Goal: Task Accomplishment & Management: Manage account settings

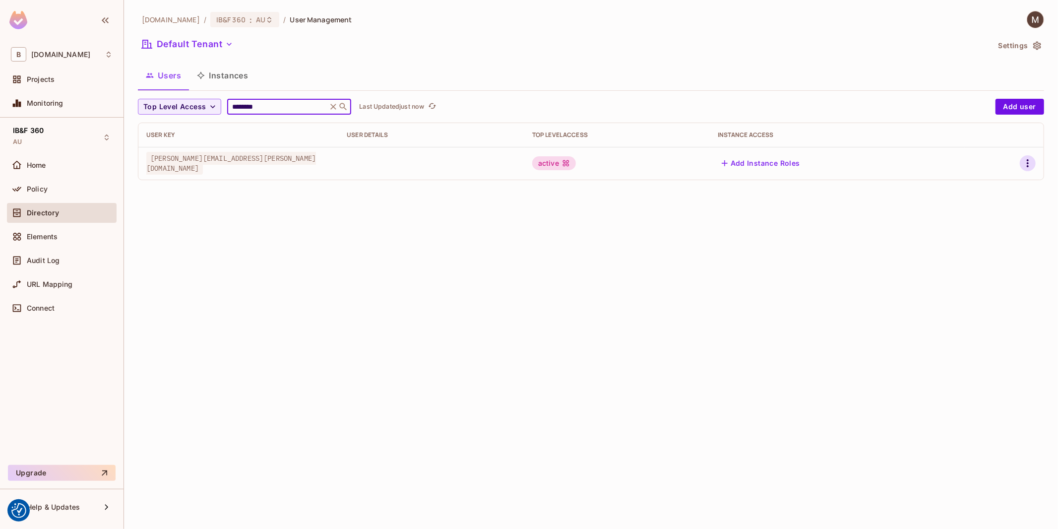
type input "********"
click at [1025, 167] on icon "button" at bounding box center [1028, 163] width 12 height 12
click at [979, 187] on div "Edit" at bounding box center [975, 187] width 13 height 10
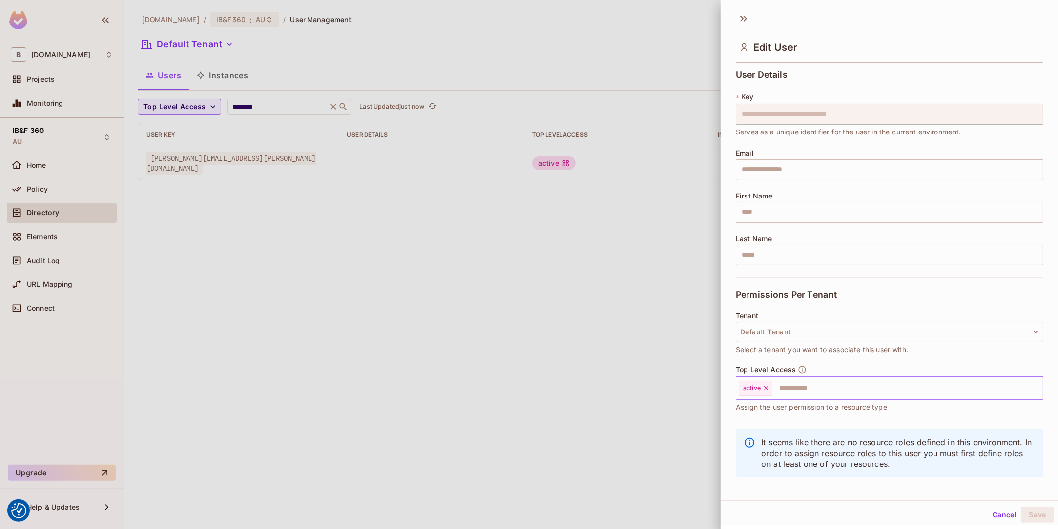
click at [854, 394] on input "text" at bounding box center [898, 388] width 250 height 20
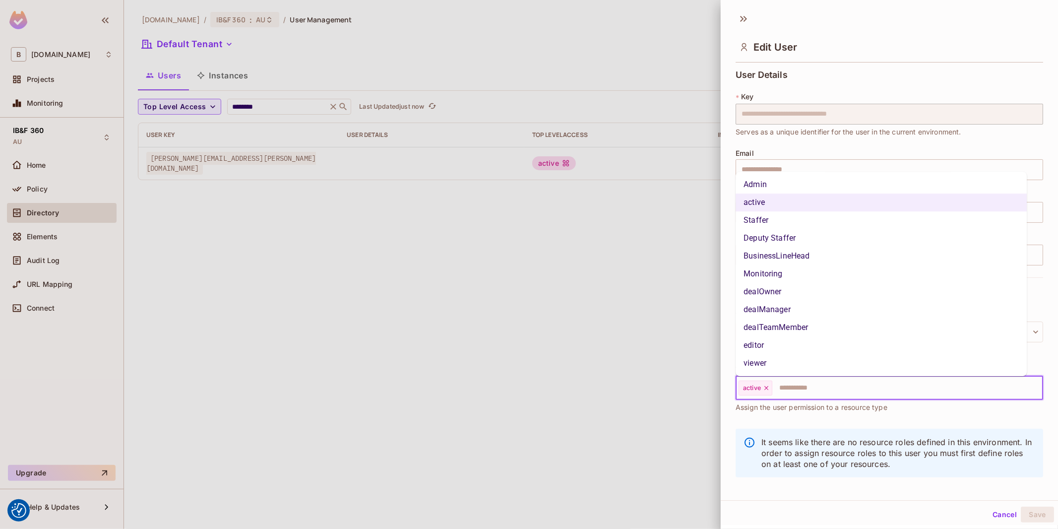
click at [784, 219] on li "Staffer" at bounding box center [880, 220] width 291 height 18
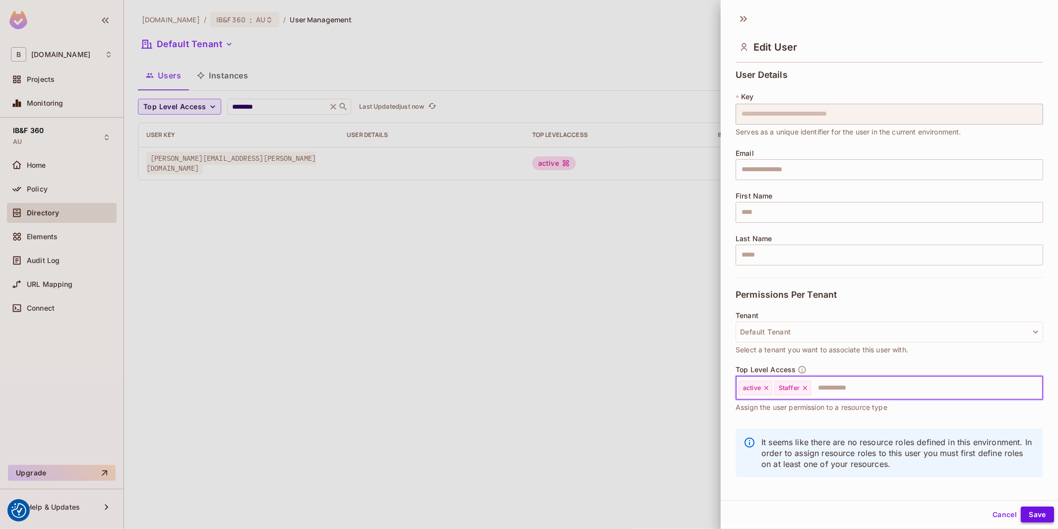
click at [1025, 513] on button "Save" at bounding box center [1037, 514] width 33 height 16
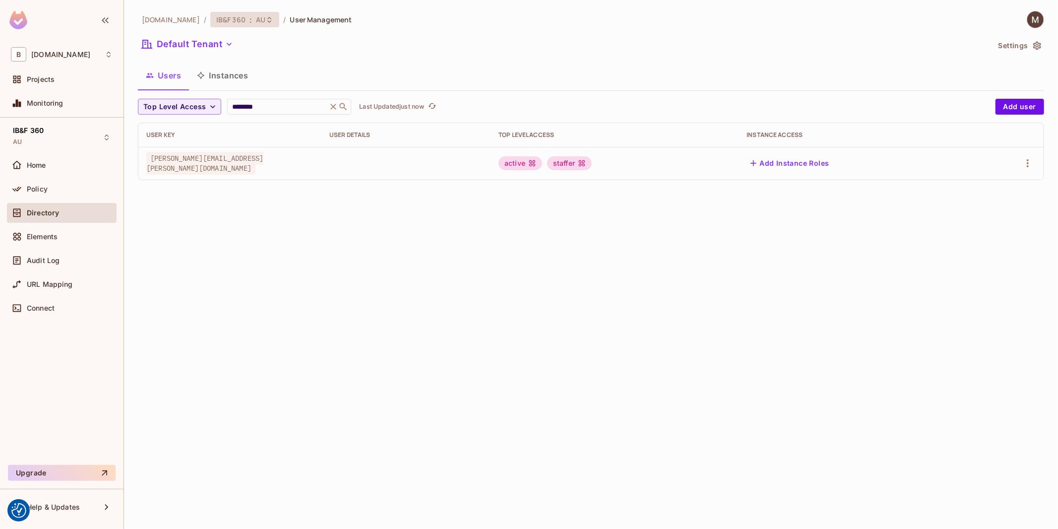
click at [256, 16] on span "AU" at bounding box center [260, 19] width 9 height 9
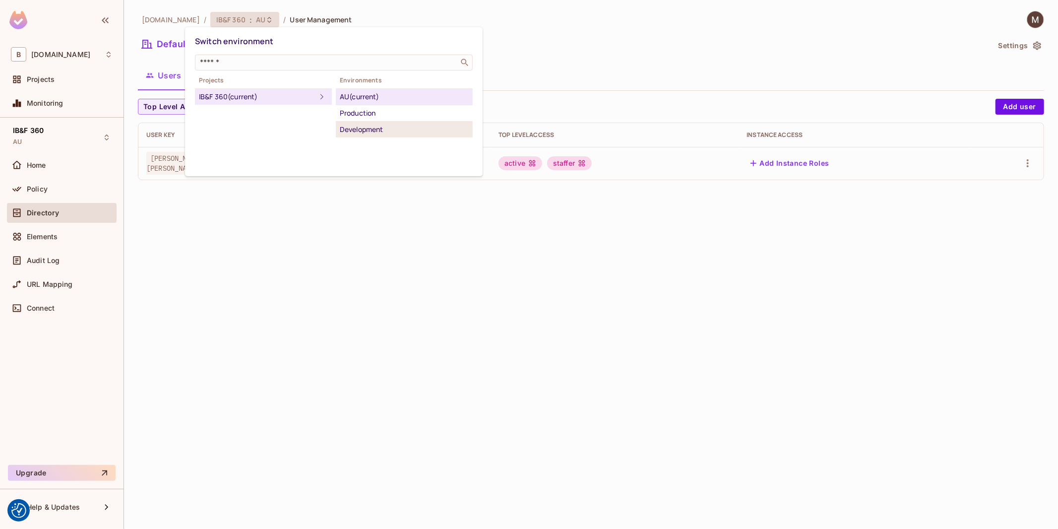
click at [354, 131] on div "Development" at bounding box center [404, 129] width 129 height 12
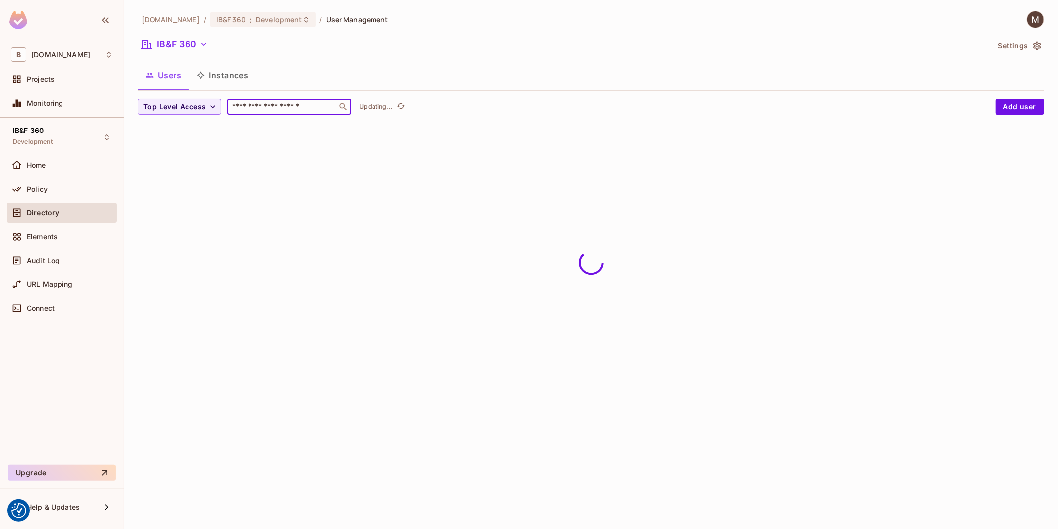
click at [311, 106] on input "text" at bounding box center [282, 107] width 104 height 10
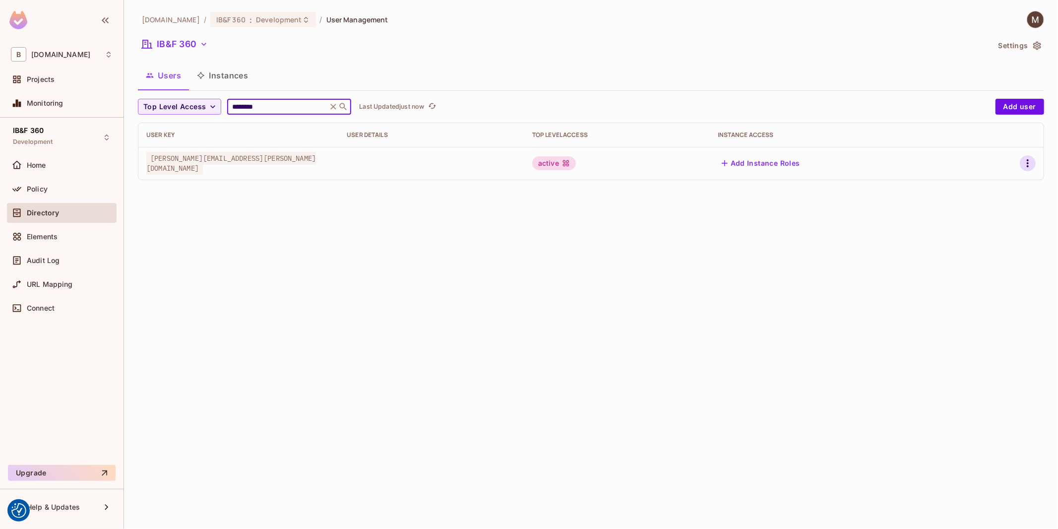
type input "********"
click at [1024, 162] on icon "button" at bounding box center [1028, 163] width 12 height 12
click at [971, 189] on div "Edit" at bounding box center [975, 187] width 13 height 10
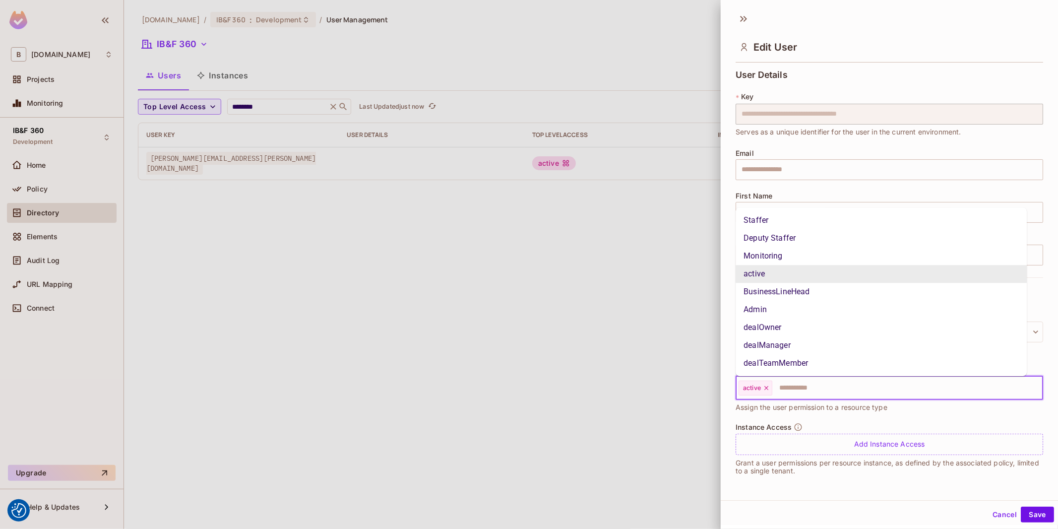
click at [797, 385] on input "text" at bounding box center [898, 388] width 250 height 20
click at [755, 216] on li "Staffer" at bounding box center [880, 220] width 291 height 18
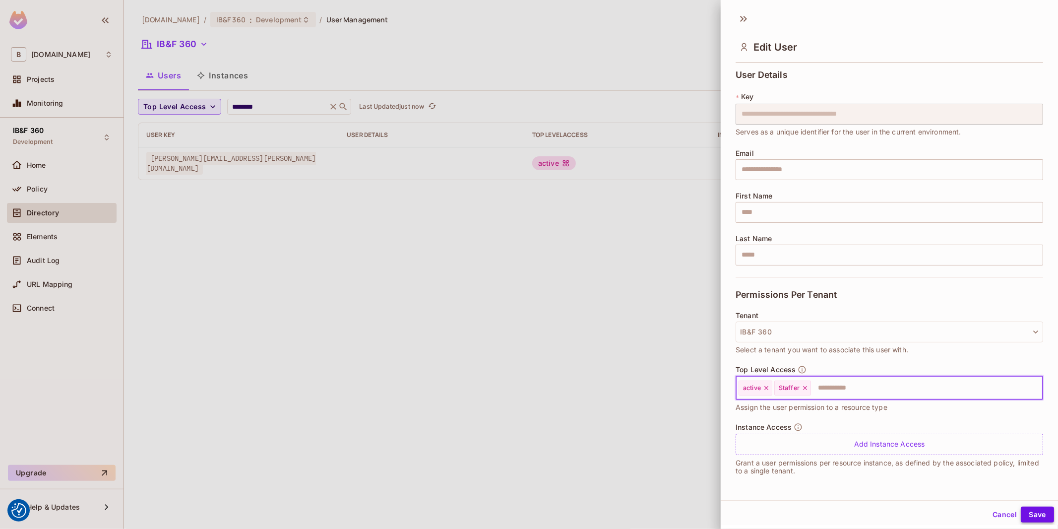
click at [1027, 509] on button "Save" at bounding box center [1037, 514] width 33 height 16
